Goal: Task Accomplishment & Management: Complete application form

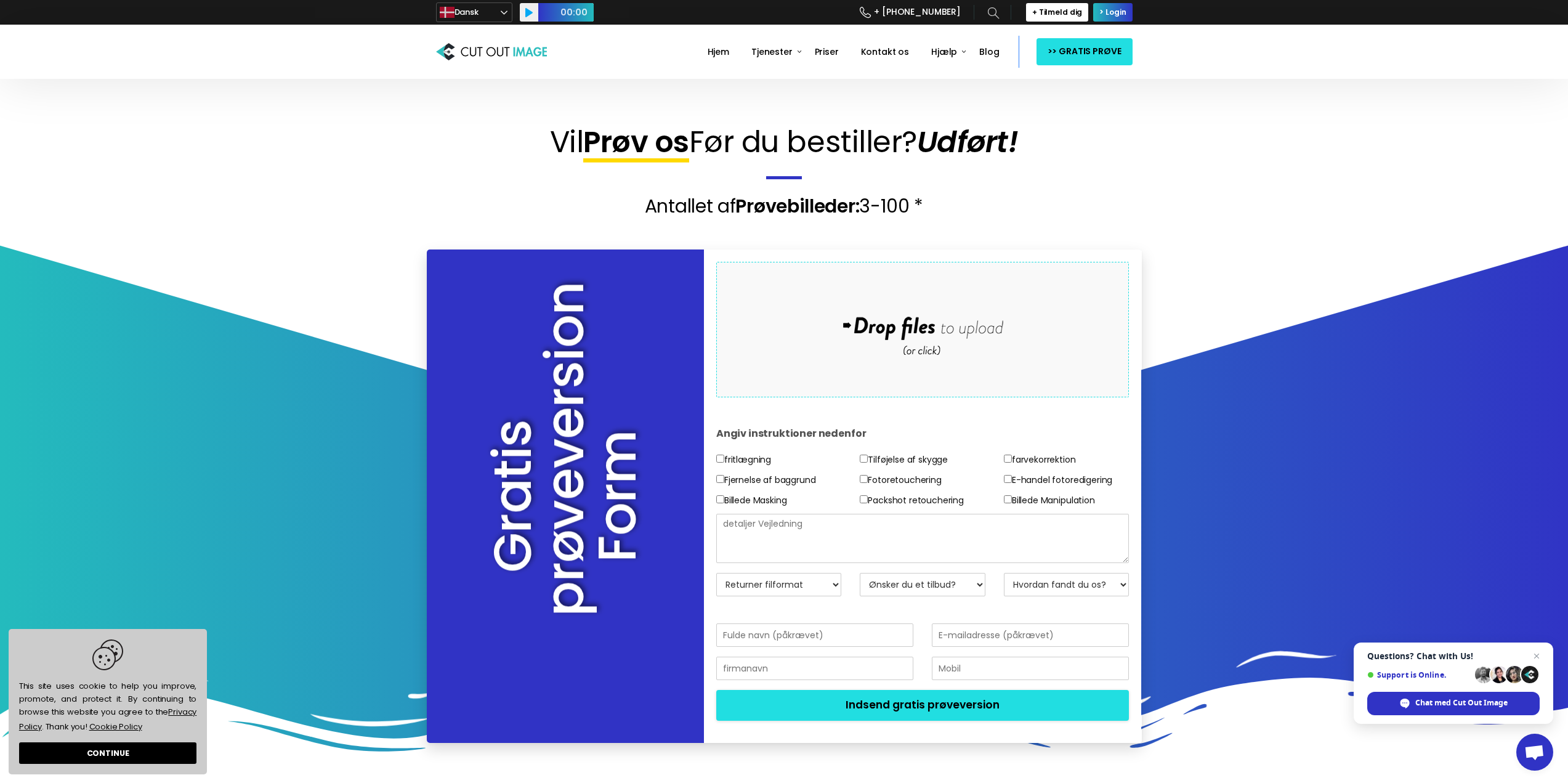
click at [775, 535] on textarea at bounding box center [923, 538] width 414 height 49
paste textarea "🚫 IMPORTANT NOTICE 🚫 DTU Compute ❌ Students are NOT allowed to use the refriger…"
type textarea "jeg skal have lavet en plakat om har disse infromationer og den skal også tydel…"
click at [836, 580] on select "Returner filformat JPG - Hvid BG PNG - Transparent BG PSD - Layer Mask PSD - La…" at bounding box center [779, 585] width 125 height 24
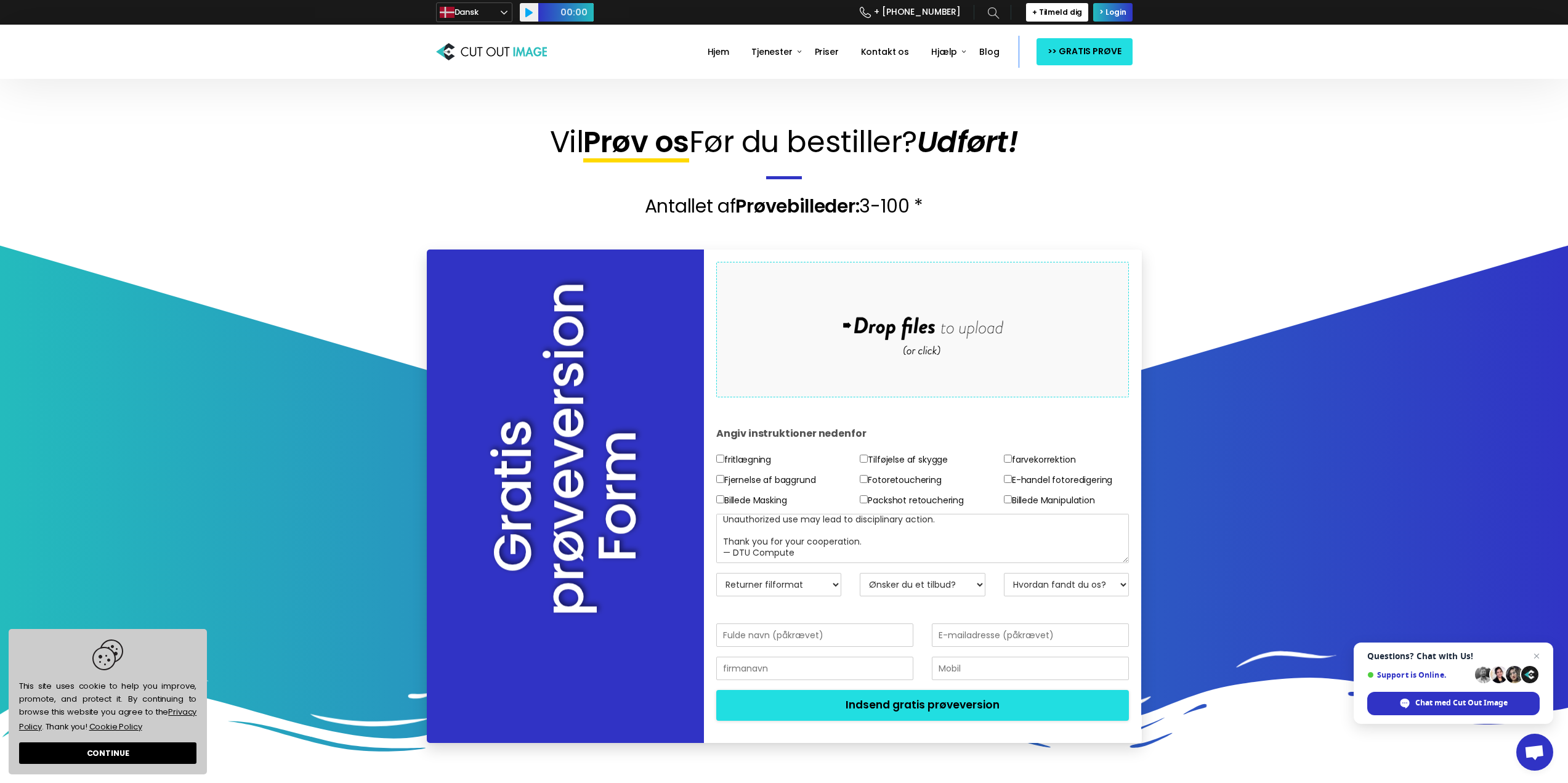
select select "PDF Pages"
click at [717, 573] on select "Returner filformat JPG - Hvid BG PNG - Transparent BG PSD - Layer Mask PSD - La…" at bounding box center [779, 585] width 125 height 24
click at [971, 585] on select "Ønsker du et tilbud? Nej, bare test billeder Ja, venligst tilbud" at bounding box center [923, 585] width 125 height 24
select select "No"
click at [860, 573] on select "Ønsker du et tilbud? Nej, bare test billeder Ja, venligst tilbud" at bounding box center [923, 585] width 125 height 24
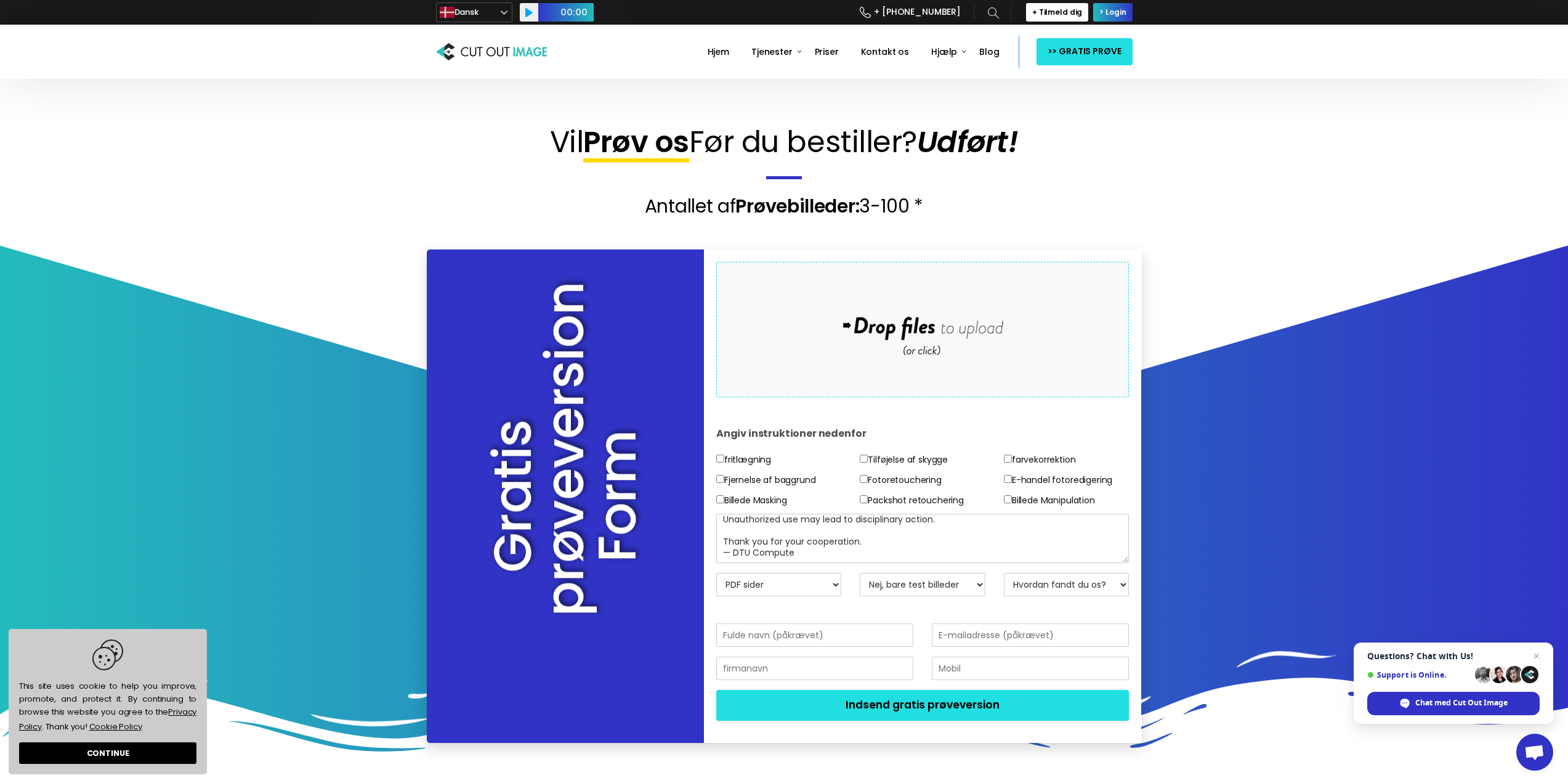
click at [1024, 584] on select "Hvordan fandt du os? E-mail Søgemaskine Ven/kollega Sociale medier Telemarketin…" at bounding box center [1067, 585] width 125 height 24
select select "Others"
click at [1004, 573] on select "Hvordan fandt du os? E-mail Søgemaskine Ven/kollega Sociale medier Telemarketin…" at bounding box center [1067, 585] width 125 height 24
